Goal: Book appointment/travel/reservation

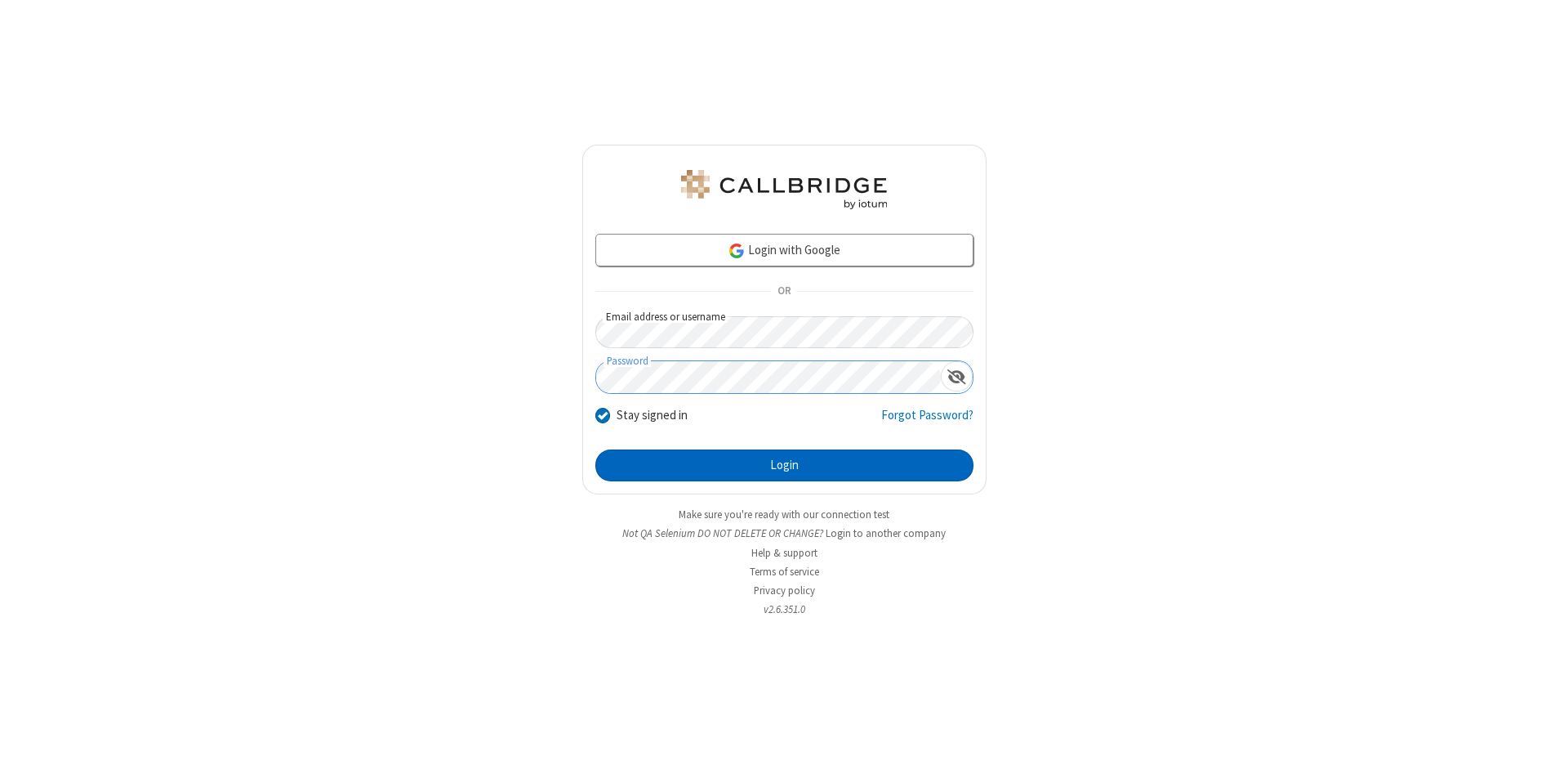
click at [784, 466] on button "Login" at bounding box center [784, 466] width 378 height 33
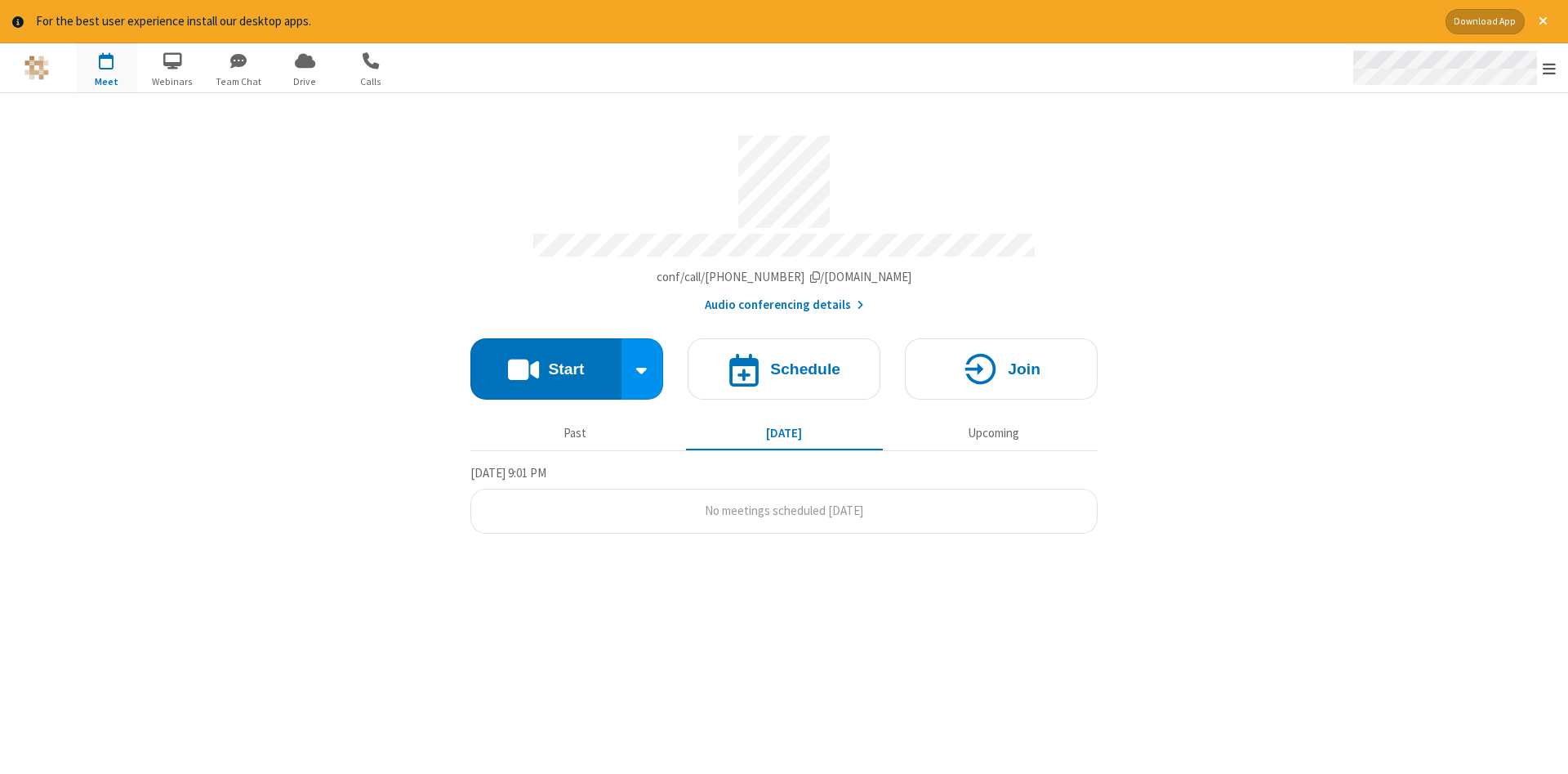
click at [1549, 69] on span "Open menu" at bounding box center [1548, 69] width 13 height 17
click at [106, 67] on span "button" at bounding box center [106, 61] width 62 height 28
click at [784, 363] on h4 "Schedule" at bounding box center [805, 369] width 70 height 16
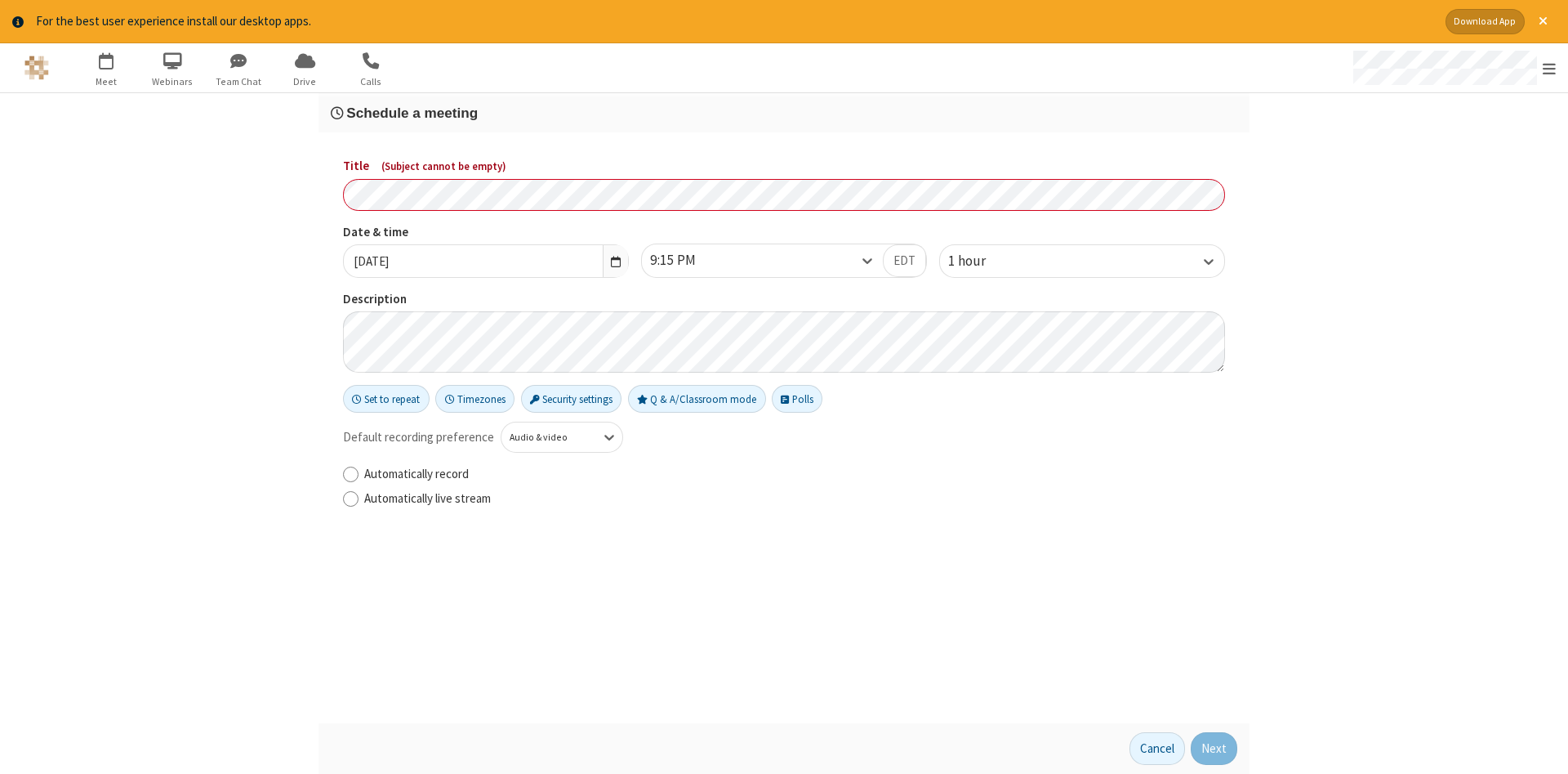
click at [784, 112] on h3 "Schedule a meeting" at bounding box center [784, 113] width 906 height 16
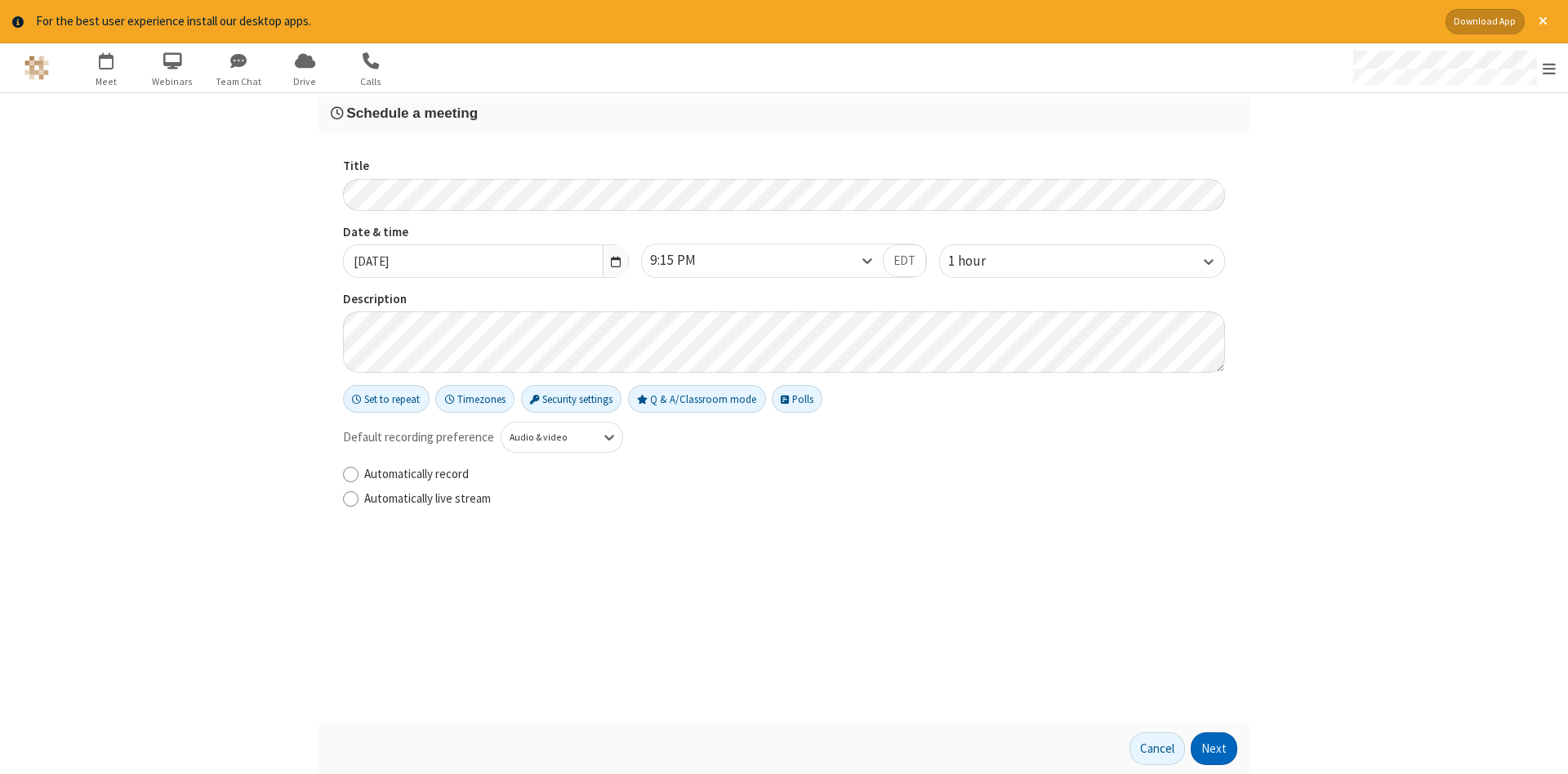
click at [1214, 748] on button "Next" at bounding box center [1214, 749] width 47 height 33
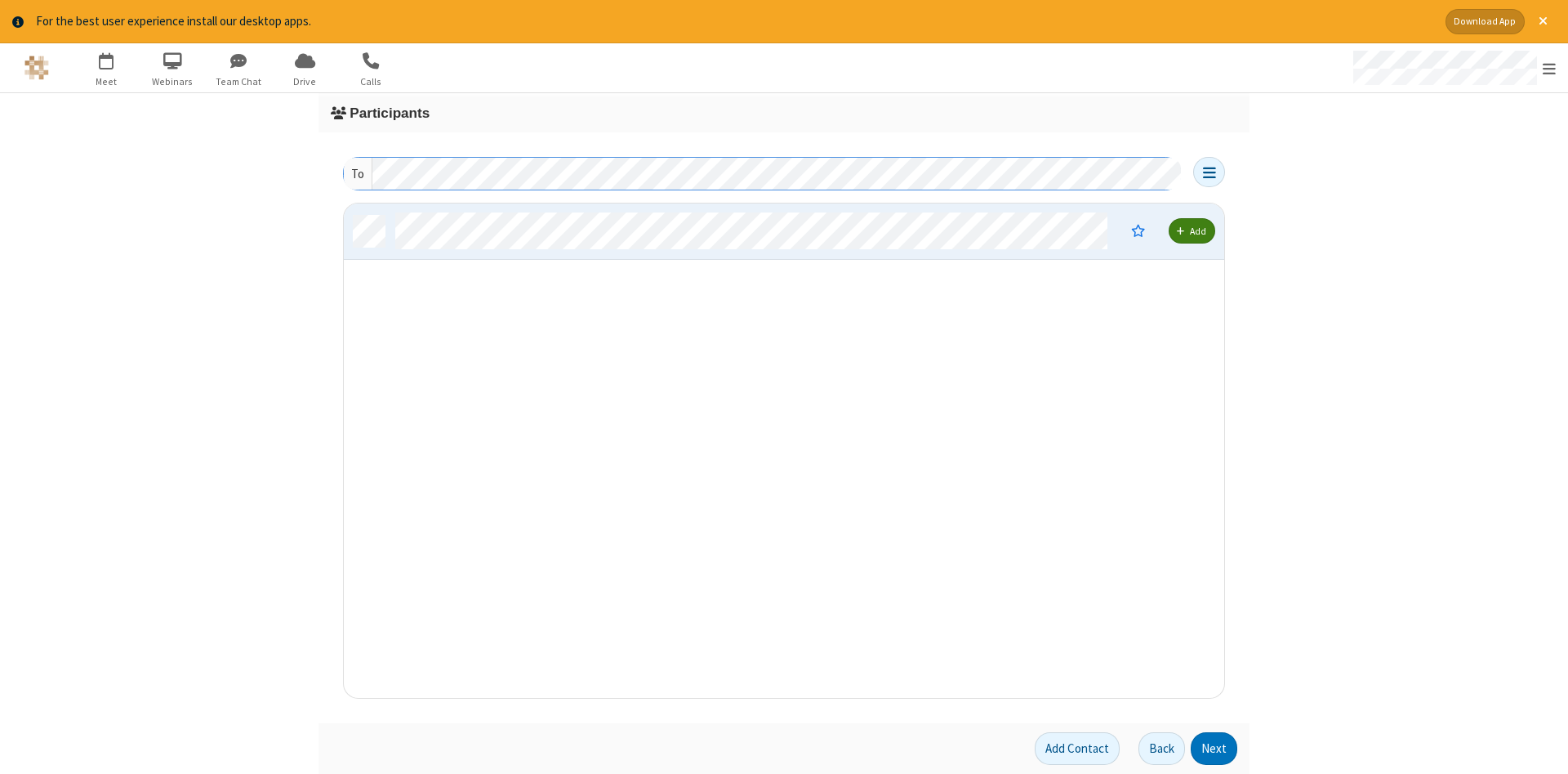
scroll to position [494, 880]
click at [1214, 748] on button "Next" at bounding box center [1214, 749] width 47 height 33
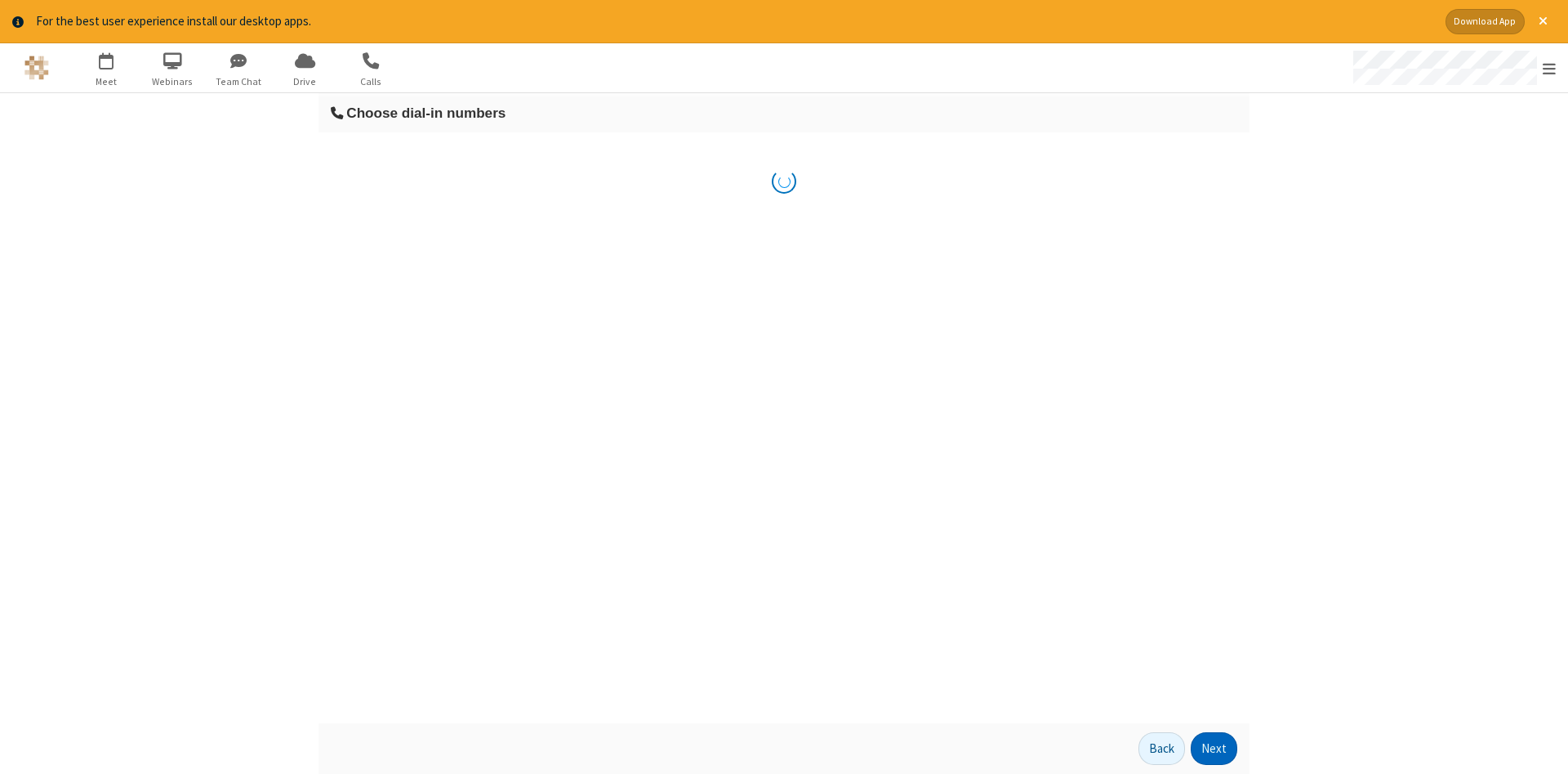
click at [1214, 748] on button "Next" at bounding box center [1214, 749] width 47 height 33
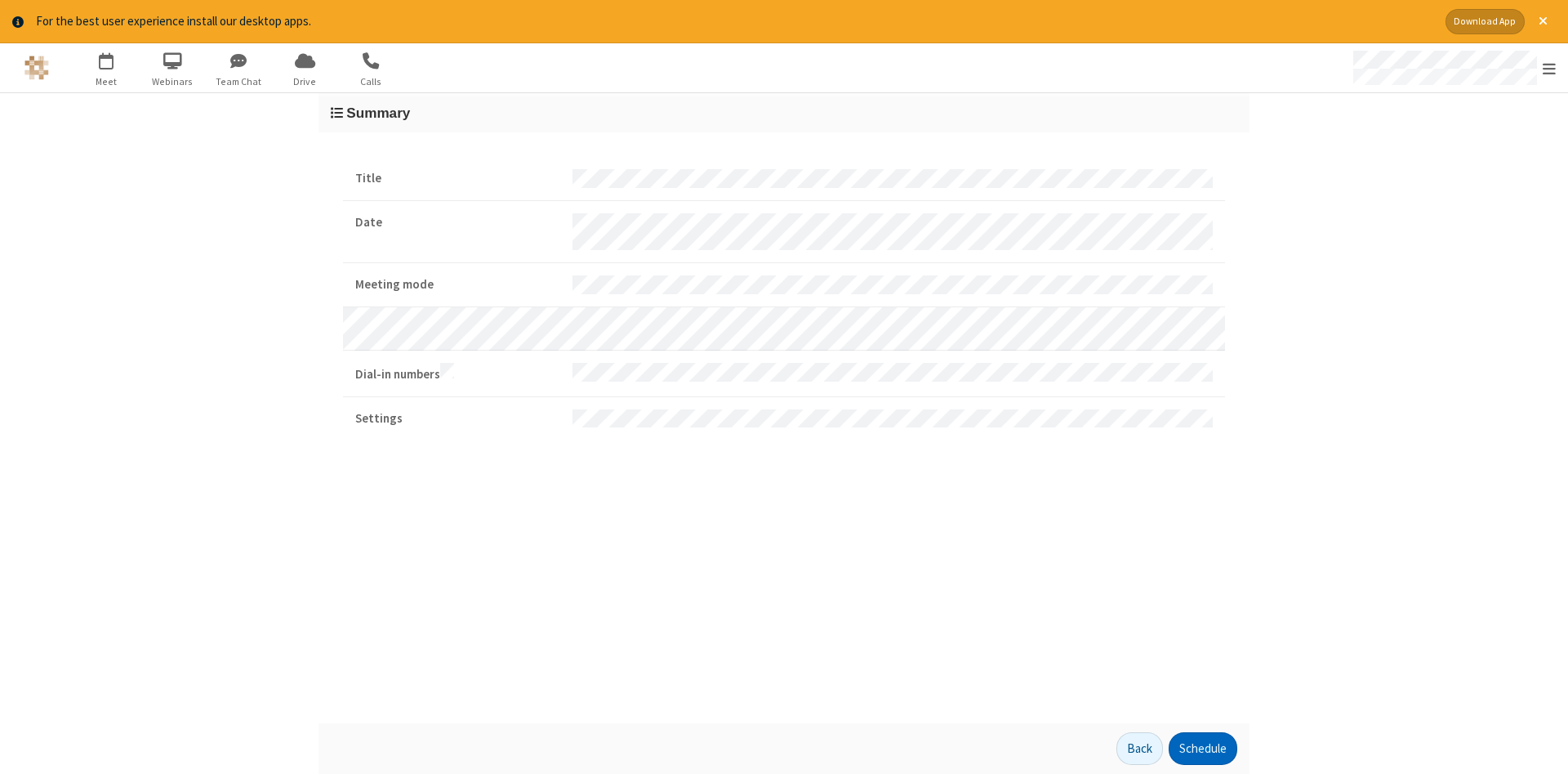
click at [1202, 748] on button "Schedule" at bounding box center [1202, 749] width 69 height 33
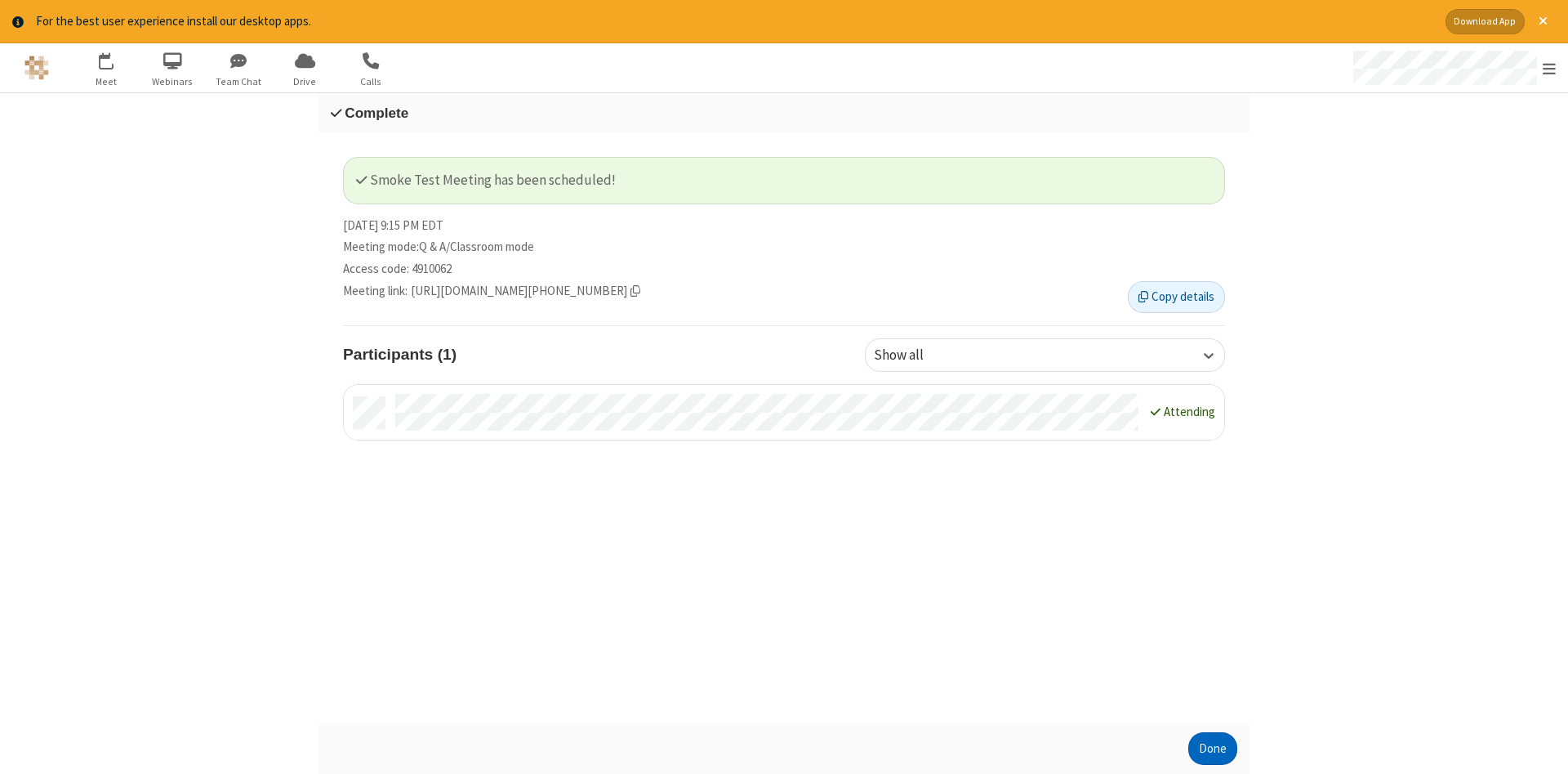
click at [1212, 748] on button "Done" at bounding box center [1212, 749] width 49 height 33
